Goal: Find specific page/section: Find specific page/section

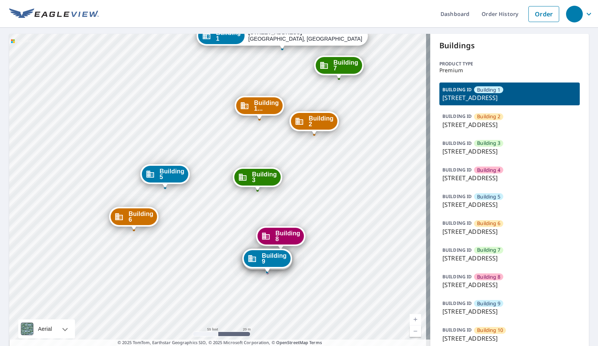
drag, startPoint x: 209, startPoint y: 250, endPoint x: 420, endPoint y: 160, distance: 229.2
click at [420, 160] on div "Building [GEOGRAPHIC_DATA][STREET_ADDRESS] [GEOGRAPHIC_DATA][STREET_ADDRESS] [G…" at bounding box center [219, 193] width 421 height 319
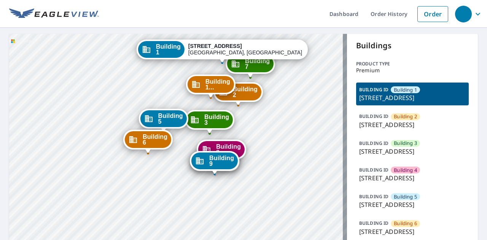
drag, startPoint x: 228, startPoint y: 159, endPoint x: 219, endPoint y: 102, distance: 57.7
click at [219, 102] on div "Building [GEOGRAPHIC_DATA][STREET_ADDRESS]" at bounding box center [238, 94] width 49 height 24
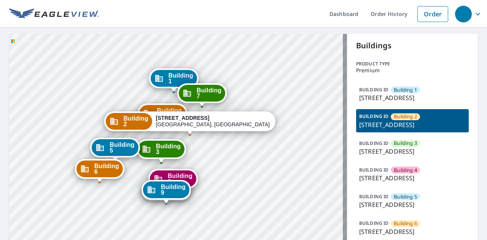
click at [169, 24] on div "Dashboard Order History Order Building [GEOGRAPHIC_DATA][STREET_ADDRESS] [GEOGR…" at bounding box center [243, 120] width 487 height 240
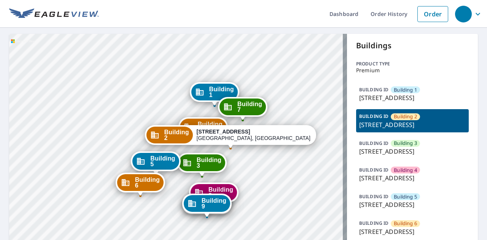
click at [202, 48] on div "Building [GEOGRAPHIC_DATA][STREET_ADDRESS] [GEOGRAPHIC_DATA][STREET_ADDRESS] [G…" at bounding box center [178, 193] width 338 height 319
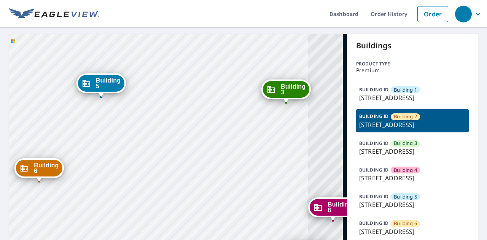
drag, startPoint x: 188, startPoint y: 171, endPoint x: 187, endPoint y: 66, distance: 104.7
click at [187, 66] on div "Building [GEOGRAPHIC_DATA][STREET_ADDRESS] [GEOGRAPHIC_DATA][STREET_ADDRESS] [G…" at bounding box center [178, 193] width 338 height 319
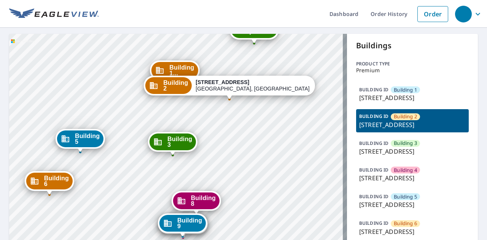
drag, startPoint x: 199, startPoint y: 117, endPoint x: 135, endPoint y: 189, distance: 96.0
click at [135, 189] on div "Building [GEOGRAPHIC_DATA][STREET_ADDRESS] [GEOGRAPHIC_DATA][STREET_ADDRESS] [G…" at bounding box center [178, 193] width 338 height 319
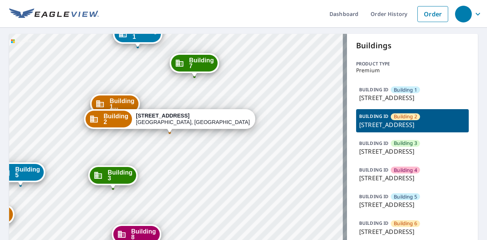
drag, startPoint x: 141, startPoint y: 129, endPoint x: 83, endPoint y: 123, distance: 58.6
click at [83, 123] on div "Building [GEOGRAPHIC_DATA][STREET_ADDRESS] [GEOGRAPHIC_DATA][STREET_ADDRESS] [G…" at bounding box center [178, 193] width 338 height 319
click at [404, 129] on p "[STREET_ADDRESS]" at bounding box center [412, 124] width 107 height 9
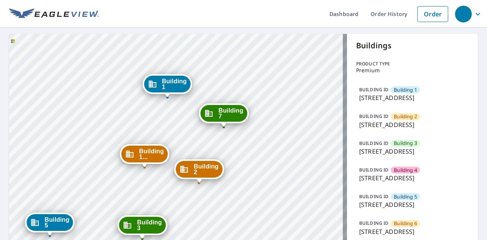
drag, startPoint x: 235, startPoint y: 54, endPoint x: 233, endPoint y: 41, distance: 12.4
click at [233, 41] on div "Building [GEOGRAPHIC_DATA][STREET_ADDRESS] [GEOGRAPHIC_DATA][STREET_ADDRESS] [G…" at bounding box center [178, 193] width 338 height 319
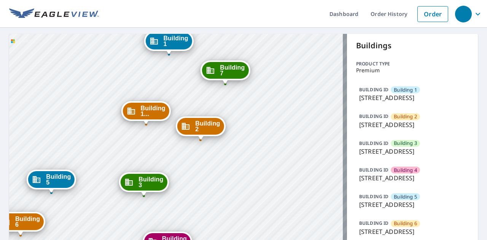
drag, startPoint x: 174, startPoint y: 191, endPoint x: 176, endPoint y: 148, distance: 43.0
click at [176, 148] on div "Building [GEOGRAPHIC_DATA][STREET_ADDRESS] [GEOGRAPHIC_DATA][STREET_ADDRESS] [G…" at bounding box center [178, 193] width 338 height 319
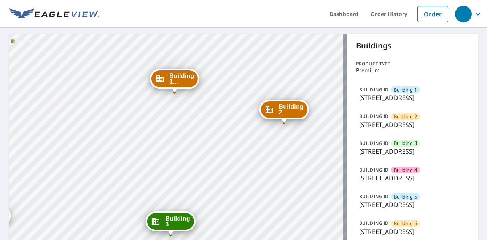
drag, startPoint x: 156, startPoint y: 148, endPoint x: 215, endPoint y: 137, distance: 59.6
click at [215, 137] on div "Building [GEOGRAPHIC_DATA][STREET_ADDRESS] [GEOGRAPHIC_DATA][STREET_ADDRESS] [G…" at bounding box center [178, 193] width 338 height 319
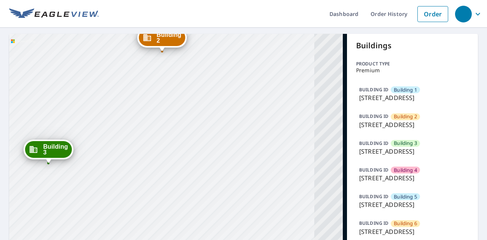
drag, startPoint x: 228, startPoint y: 151, endPoint x: 106, endPoint y: 80, distance: 141.8
click at [106, 80] on div "Building [GEOGRAPHIC_DATA][STREET_ADDRESS] [GEOGRAPHIC_DATA][STREET_ADDRESS] [G…" at bounding box center [178, 193] width 338 height 319
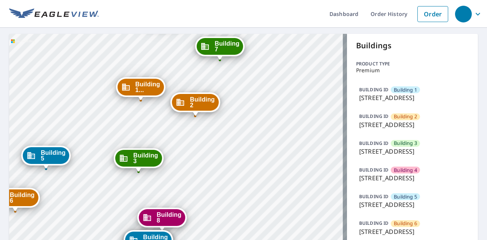
drag, startPoint x: 159, startPoint y: 93, endPoint x: 212, endPoint y: 129, distance: 64.2
click at [212, 129] on div "Building [GEOGRAPHIC_DATA][STREET_ADDRESS] [GEOGRAPHIC_DATA][STREET_ADDRESS] [G…" at bounding box center [178, 193] width 338 height 319
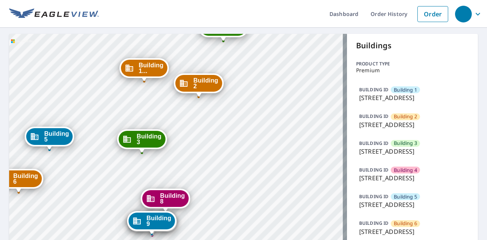
drag, startPoint x: 213, startPoint y: 131, endPoint x: 217, endPoint y: 117, distance: 14.9
click at [217, 117] on div "Building [GEOGRAPHIC_DATA][STREET_ADDRESS] [GEOGRAPHIC_DATA][STREET_ADDRESS] [G…" at bounding box center [178, 193] width 338 height 319
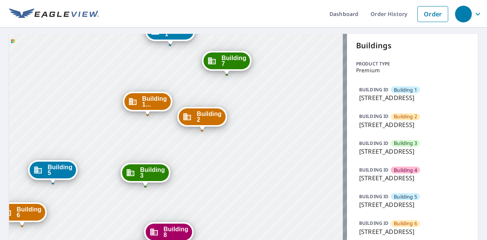
drag, startPoint x: 215, startPoint y: 102, endPoint x: 218, endPoint y: 131, distance: 29.1
click at [218, 131] on div "Building [GEOGRAPHIC_DATA][STREET_ADDRESS] [GEOGRAPHIC_DATA][STREET_ADDRESS] [G…" at bounding box center [178, 193] width 338 height 319
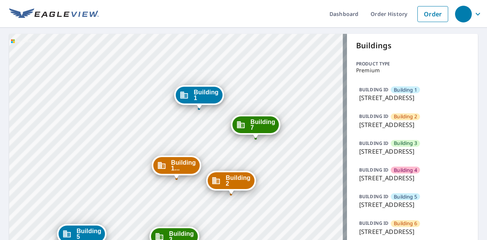
drag, startPoint x: 101, startPoint y: 115, endPoint x: 130, endPoint y: 179, distance: 70.2
click at [130, 179] on div "Building [GEOGRAPHIC_DATA][STREET_ADDRESS] [GEOGRAPHIC_DATA][STREET_ADDRESS] [G…" at bounding box center [178, 193] width 338 height 319
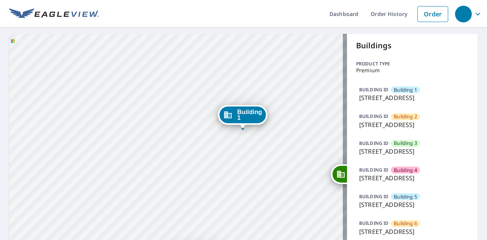
drag, startPoint x: 184, startPoint y: 108, endPoint x: 202, endPoint y: 156, distance: 51.0
click at [202, 156] on div "Building [GEOGRAPHIC_DATA][STREET_ADDRESS] [GEOGRAPHIC_DATA][STREET_ADDRESS] [G…" at bounding box center [178, 193] width 338 height 319
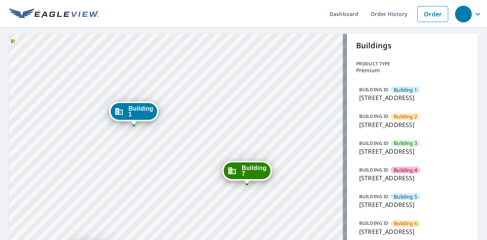
drag, startPoint x: 188, startPoint y: 43, endPoint x: 86, endPoint y: 147, distance: 145.3
click at [86, 147] on div "Building [GEOGRAPHIC_DATA][STREET_ADDRESS] [GEOGRAPHIC_DATA][STREET_ADDRESS] [G…" at bounding box center [178, 193] width 338 height 319
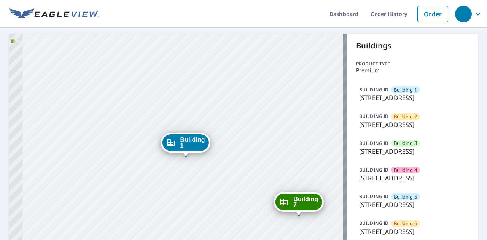
drag, startPoint x: 127, startPoint y: 109, endPoint x: 179, endPoint y: 140, distance: 60.4
click at [179, 140] on div "Building 1" at bounding box center [186, 142] width 46 height 17
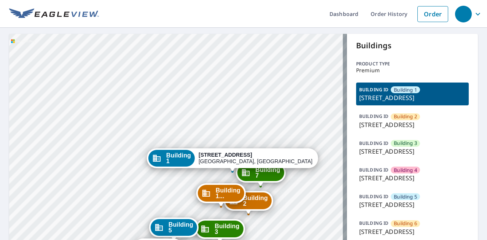
drag, startPoint x: 230, startPoint y: 201, endPoint x: 231, endPoint y: 169, distance: 32.8
click at [231, 185] on div "Building 1..." at bounding box center [221, 193] width 46 height 17
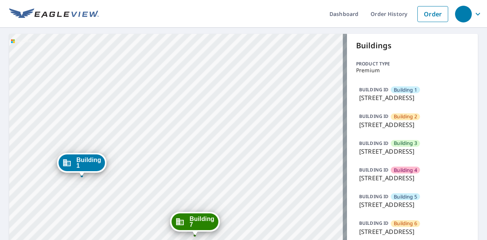
drag, startPoint x: 234, startPoint y: 22, endPoint x: 243, endPoint y: 4, distance: 19.6
click at [243, 4] on div "Dashboard Order History Order Building [GEOGRAPHIC_DATA][STREET_ADDRESS] [GEOGR…" at bounding box center [243, 120] width 487 height 240
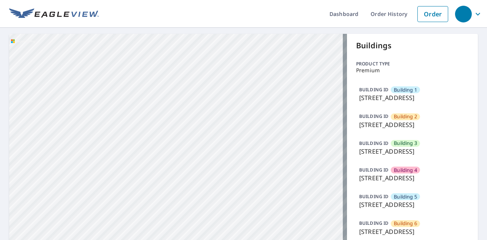
drag, startPoint x: 227, startPoint y: 145, endPoint x: 237, endPoint y: 107, distance: 39.3
click at [237, 107] on div "Building [GEOGRAPHIC_DATA][STREET_ADDRESS] [GEOGRAPHIC_DATA][STREET_ADDRESS] [G…" at bounding box center [178, 193] width 338 height 319
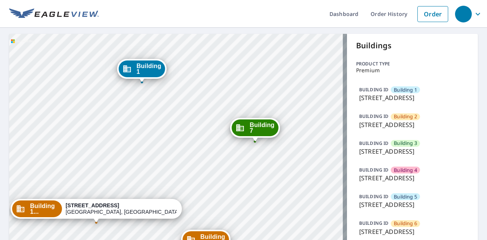
drag, startPoint x: 190, startPoint y: 211, endPoint x: 245, endPoint y: -2, distance: 219.7
click at [245, 0] on html "Dashboard Order History Order Building [GEOGRAPHIC_DATA][STREET_ADDRESS] [GEOGR…" at bounding box center [243, 120] width 487 height 240
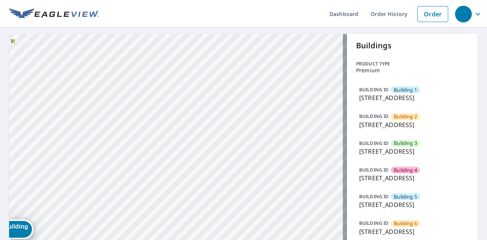
click at [107, 205] on div "Building [GEOGRAPHIC_DATA][STREET_ADDRESS] [GEOGRAPHIC_DATA][STREET_ADDRESS] [G…" at bounding box center [178, 193] width 338 height 319
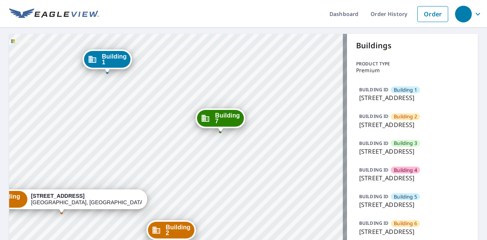
drag, startPoint x: 107, startPoint y: 205, endPoint x: 251, endPoint y: -24, distance: 270.9
click at [251, 0] on html "Dashboard Order History Order Building [GEOGRAPHIC_DATA][STREET_ADDRESS] [GEOGR…" at bounding box center [243, 120] width 487 height 240
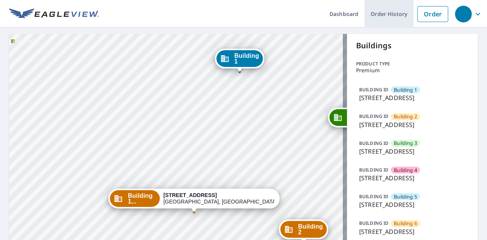
drag, startPoint x: 271, startPoint y: 77, endPoint x: 378, endPoint y: 6, distance: 128.4
click at [378, 6] on div "Dashboard Order History Order Building [GEOGRAPHIC_DATA][STREET_ADDRESS] [GEOGR…" at bounding box center [243, 120] width 487 height 240
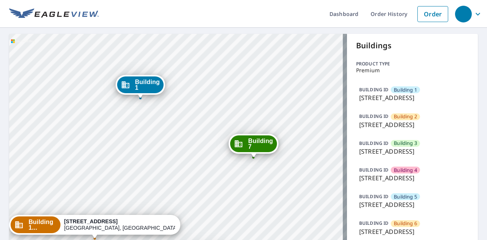
click at [401, 96] on p "[STREET_ADDRESS]" at bounding box center [412, 97] width 107 height 9
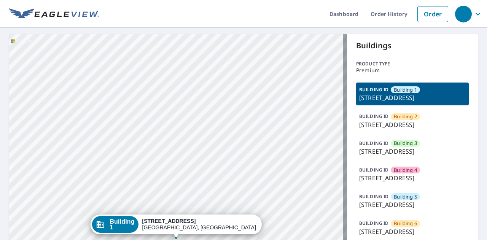
click at [410, 120] on span "Building 2" at bounding box center [405, 116] width 23 height 7
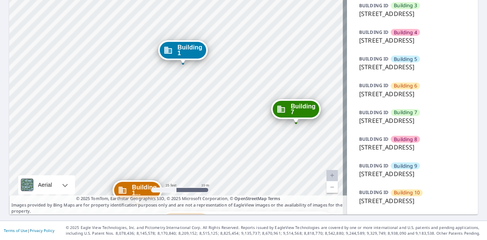
scroll to position [230, 0]
click at [408, 196] on p "[STREET_ADDRESS]" at bounding box center [412, 200] width 107 height 9
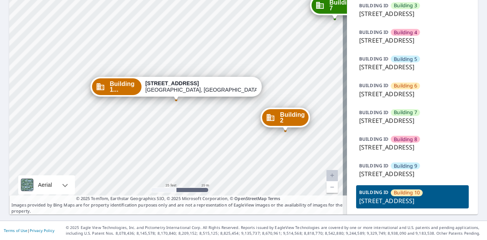
click at [414, 136] on div "Building 8" at bounding box center [405, 139] width 29 height 7
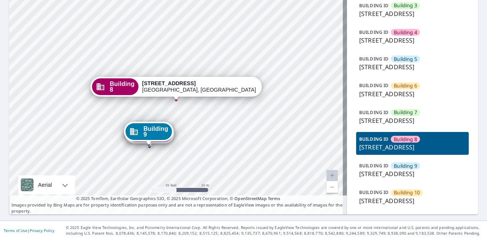
click at [422, 116] on p "[STREET_ADDRESS]" at bounding box center [412, 120] width 107 height 9
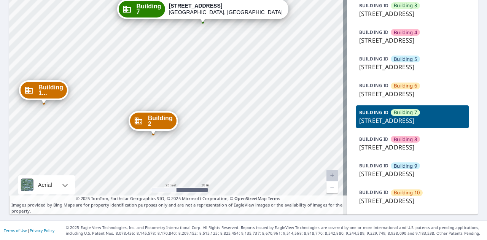
click at [381, 143] on p "[STREET_ADDRESS]" at bounding box center [412, 147] width 107 height 9
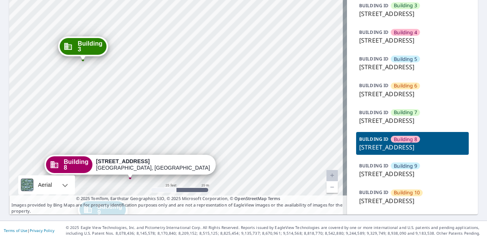
click at [291, 197] on p "© 2025 TomTom, Earthstar Geographics SIO, © 2025 Microsoft Corporation, © OpenS…" at bounding box center [178, 205] width 338 height 19
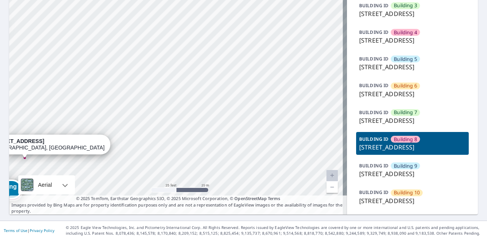
click at [396, 82] on span "Building 6" at bounding box center [405, 85] width 23 height 7
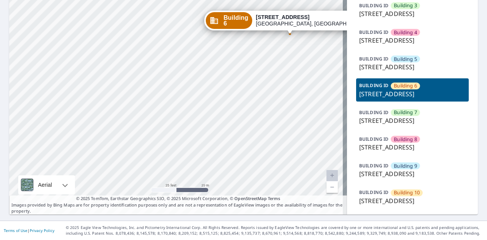
drag, startPoint x: 299, startPoint y: 109, endPoint x: 408, endPoint y: 114, distance: 109.4
click at [300, 109] on div "Building [GEOGRAPHIC_DATA][STREET_ADDRESS] [GEOGRAPHIC_DATA][STREET_ADDRESS] [G…" at bounding box center [178, 55] width 338 height 319
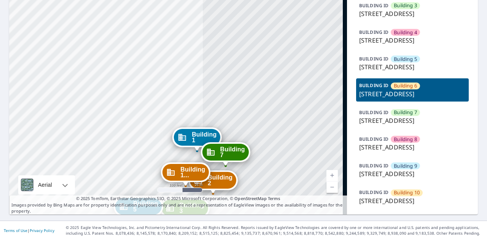
drag, startPoint x: 308, startPoint y: 105, endPoint x: 129, endPoint y: 169, distance: 189.5
click at [129, 169] on div "Building [GEOGRAPHIC_DATA][STREET_ADDRESS] [GEOGRAPHIC_DATA][STREET_ADDRESS] [G…" at bounding box center [178, 55] width 338 height 319
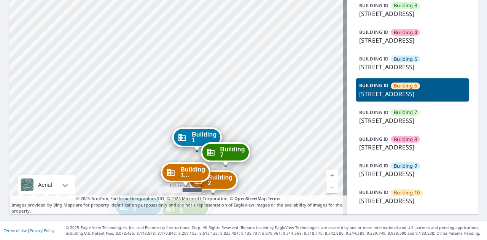
click at [192, 167] on span "Building 1..." at bounding box center [192, 172] width 25 height 11
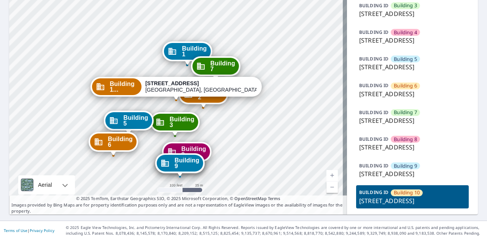
drag, startPoint x: 185, startPoint y: 84, endPoint x: 198, endPoint y: 164, distance: 81.1
click at [185, 169] on div "Dropped pin, building Building 9, Commercial property, 9614 River Road Richmond…" at bounding box center [180, 173] width 10 height 8
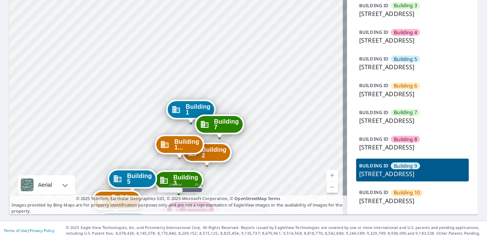
drag, startPoint x: 179, startPoint y: 48, endPoint x: 186, endPoint y: 183, distance: 135.0
click at [186, 183] on div "Building [GEOGRAPHIC_DATA][STREET_ADDRESS] [GEOGRAPHIC_DATA][STREET_ADDRESS] [G…" at bounding box center [178, 55] width 338 height 319
click at [184, 139] on span "Building 1..." at bounding box center [186, 144] width 25 height 11
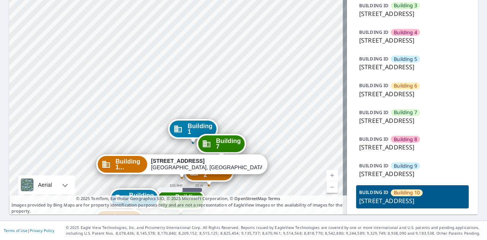
drag, startPoint x: 159, startPoint y: 19, endPoint x: 165, endPoint y: 97, distance: 77.9
click at [165, 97] on div "Building [GEOGRAPHIC_DATA][STREET_ADDRESS] [GEOGRAPHIC_DATA][STREET_ADDRESS] [G…" at bounding box center [178, 55] width 338 height 319
click at [143, 159] on span "Building 1..." at bounding box center [129, 164] width 28 height 11
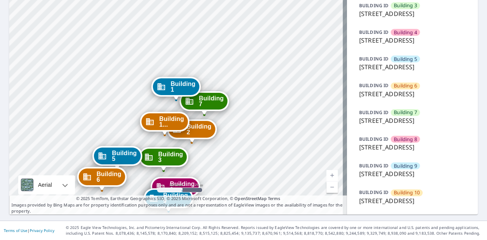
click at [169, 116] on span "Building 1..." at bounding box center [171, 121] width 25 height 11
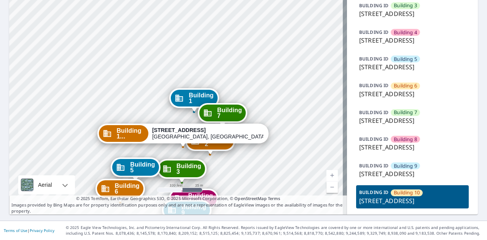
drag, startPoint x: 155, startPoint y: 45, endPoint x: 161, endPoint y: 92, distance: 47.3
click at [161, 92] on div "Building [GEOGRAPHIC_DATA][STREET_ADDRESS] [GEOGRAPHIC_DATA][STREET_ADDRESS] [G…" at bounding box center [178, 55] width 338 height 319
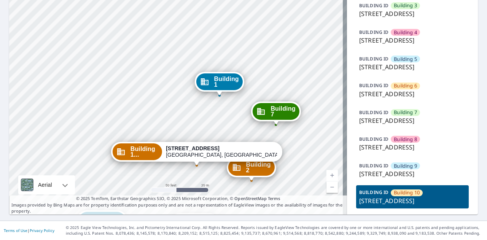
drag, startPoint x: 169, startPoint y: 67, endPoint x: 161, endPoint y: 121, distance: 54.6
click at [161, 121] on div "Building [GEOGRAPHIC_DATA][STREET_ADDRESS] [GEOGRAPHIC_DATA][STREET_ADDRESS] [G…" at bounding box center [178, 55] width 338 height 319
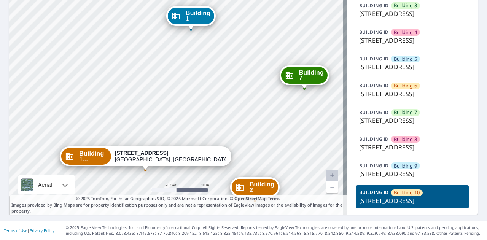
drag, startPoint x: 174, startPoint y: 99, endPoint x: 87, endPoint y: 149, distance: 99.9
click at [87, 149] on div "Building [GEOGRAPHIC_DATA][STREET_ADDRESS] [GEOGRAPHIC_DATA][STREET_ADDRESS] [G…" at bounding box center [178, 55] width 338 height 319
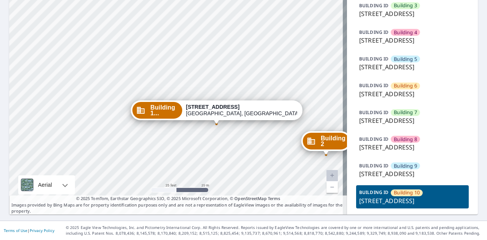
drag, startPoint x: 197, startPoint y: 49, endPoint x: 268, endPoint y: 3, distance: 84.8
click at [268, 3] on div "Building [GEOGRAPHIC_DATA][STREET_ADDRESS] [GEOGRAPHIC_DATA][STREET_ADDRESS] [G…" at bounding box center [178, 55] width 338 height 319
